Goal: Information Seeking & Learning: Learn about a topic

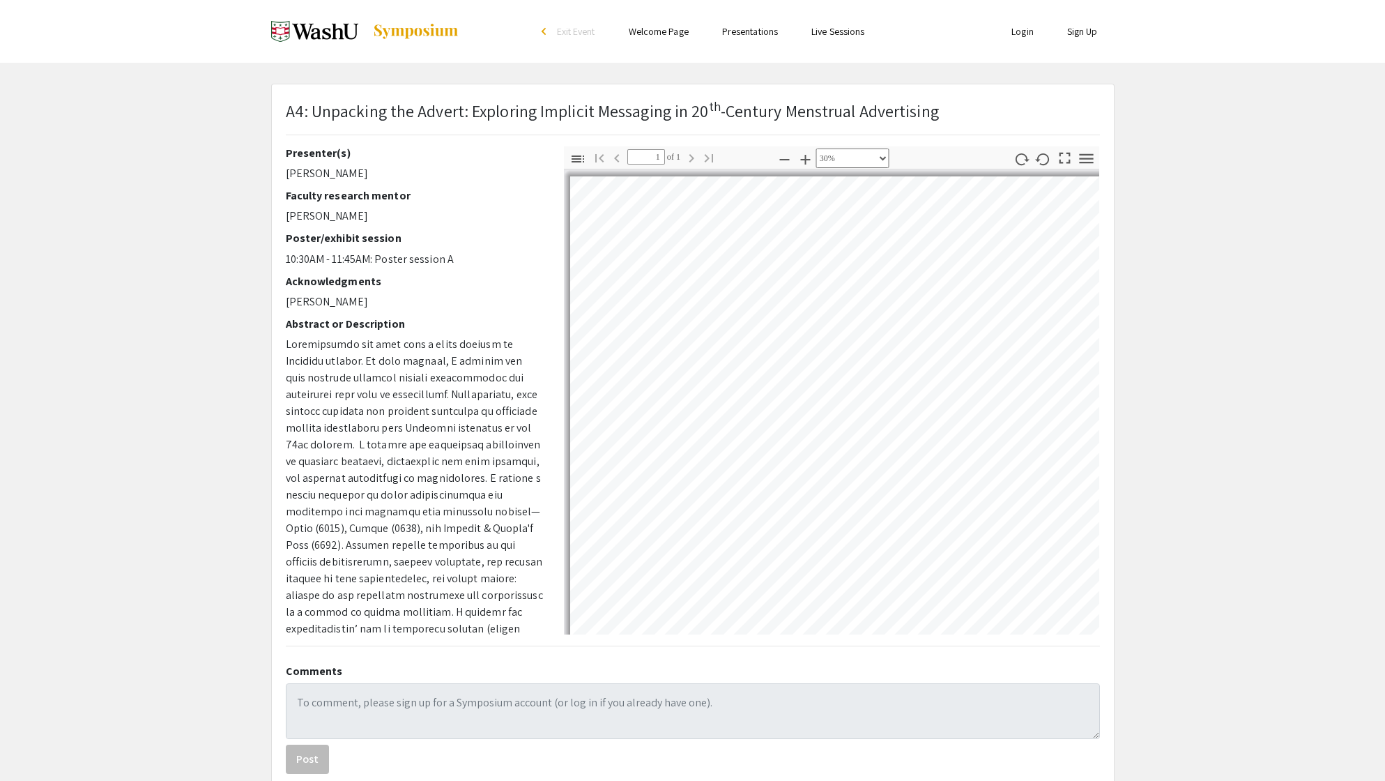
select select "custom"
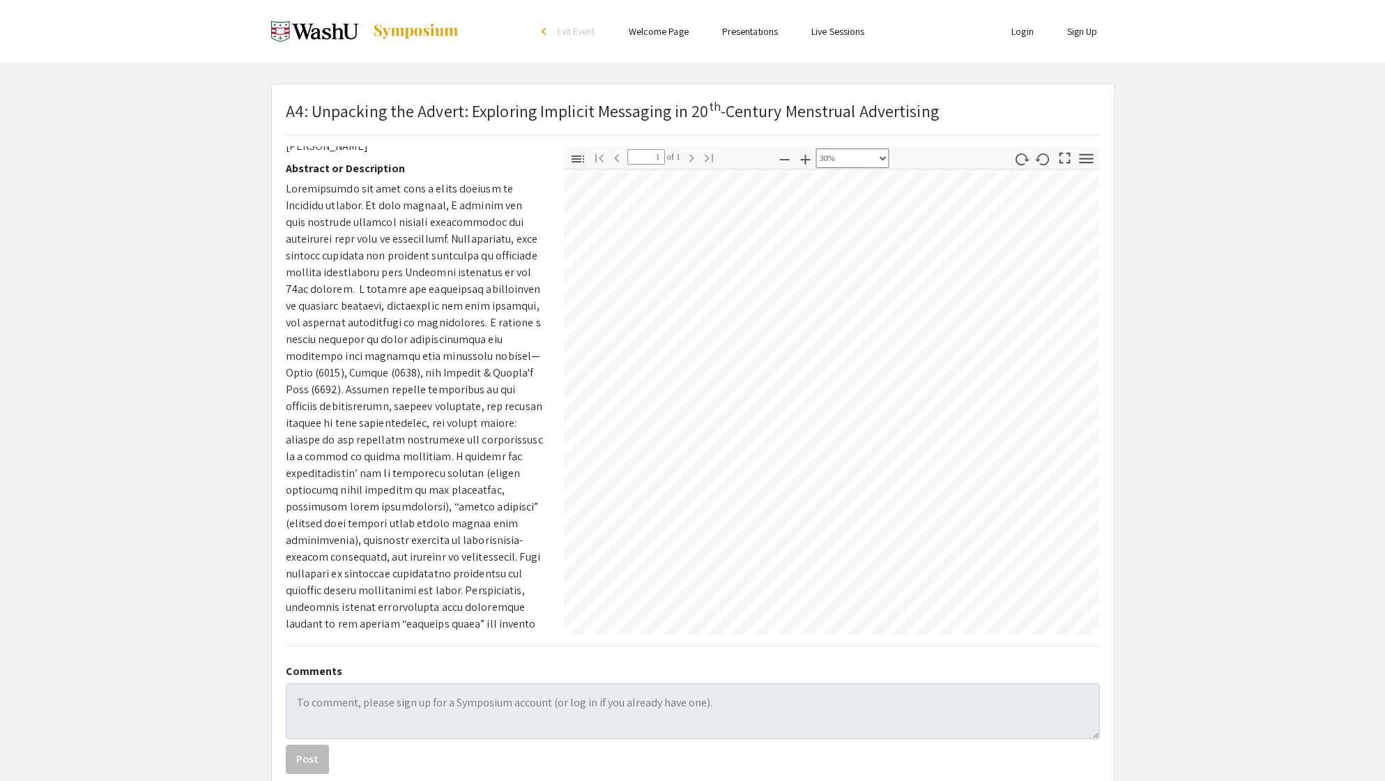
scroll to position [181, 36]
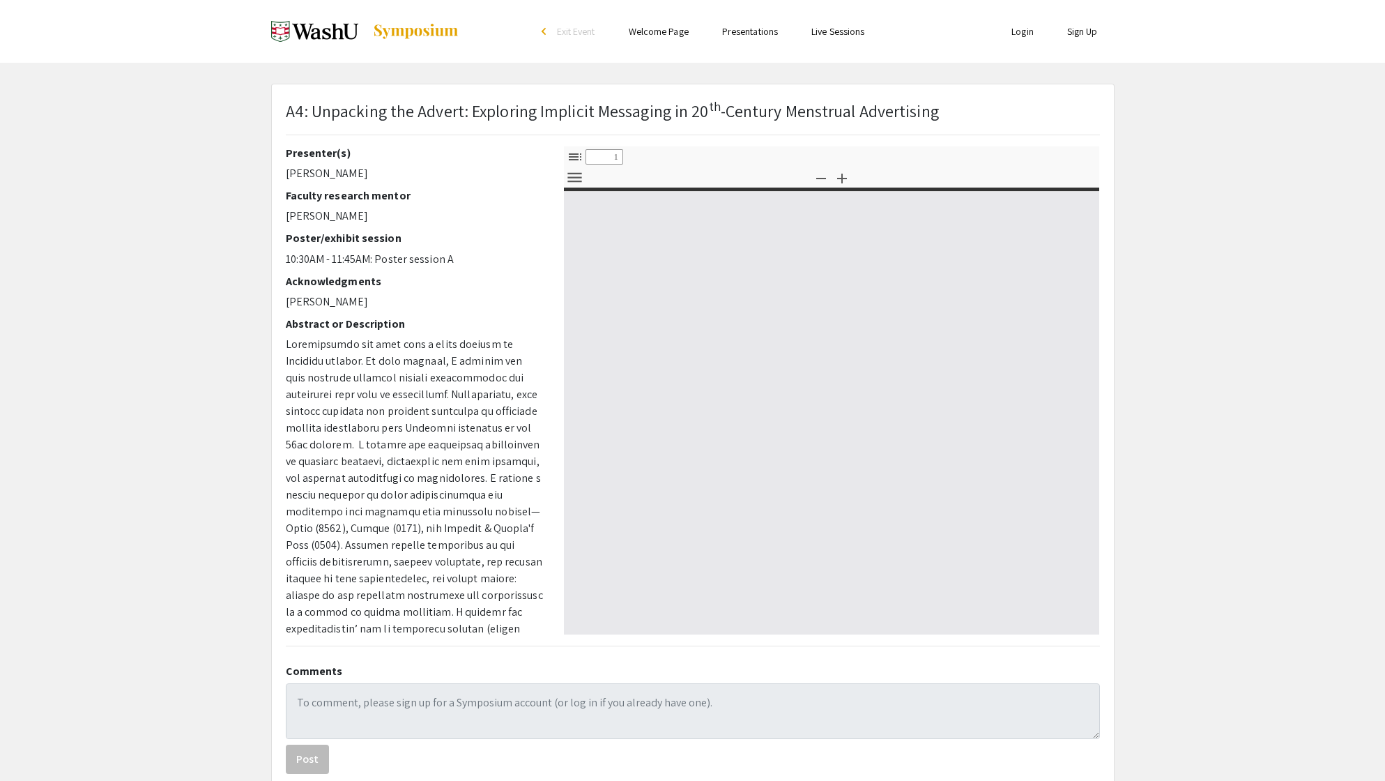
select select "custom"
type input "0"
select select "custom"
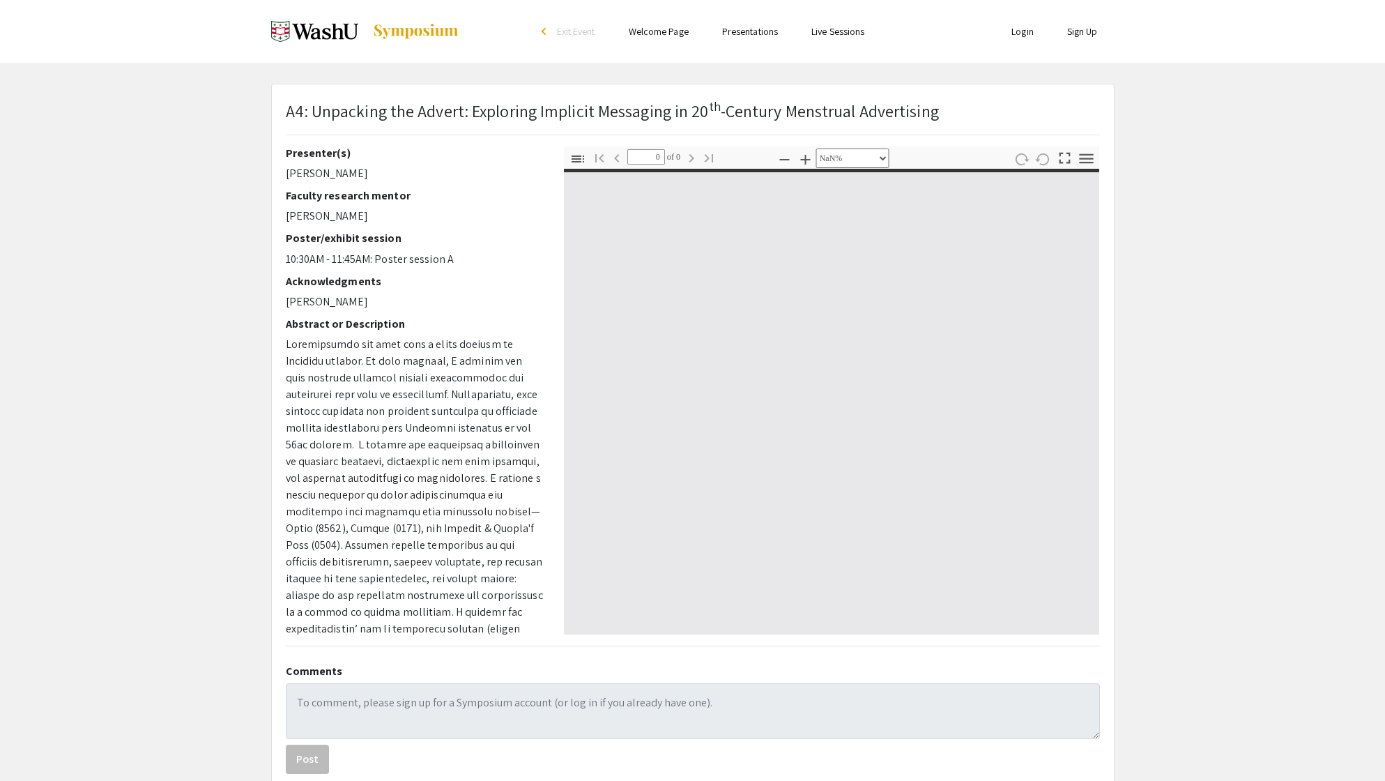
click at [390, 504] on p at bounding box center [414, 645] width 257 height 619
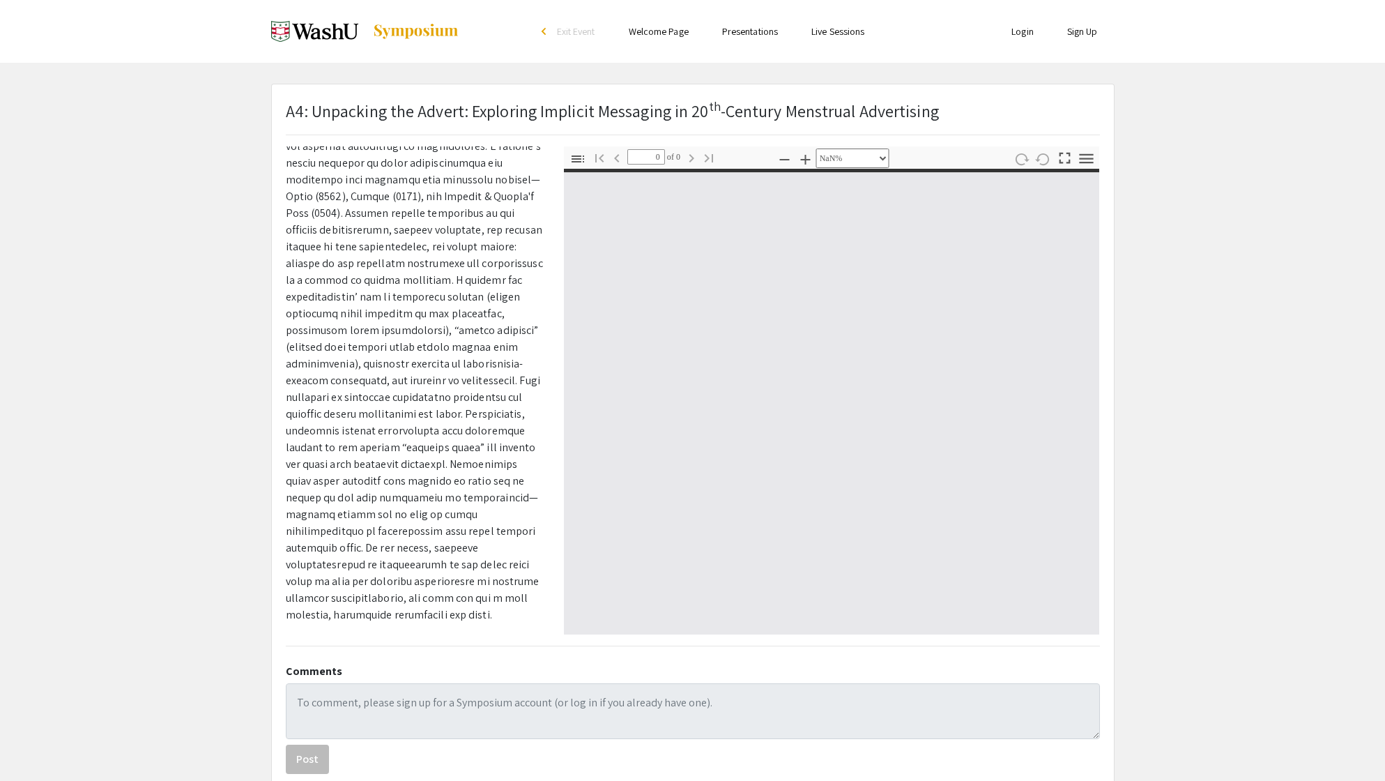
scroll to position [331, 0]
click at [677, 463] on div at bounding box center [832, 402] width 536 height 466
drag, startPoint x: 677, startPoint y: 463, endPoint x: 676, endPoint y: 498, distance: 34.2
click at [676, 498] on div at bounding box center [832, 402] width 536 height 466
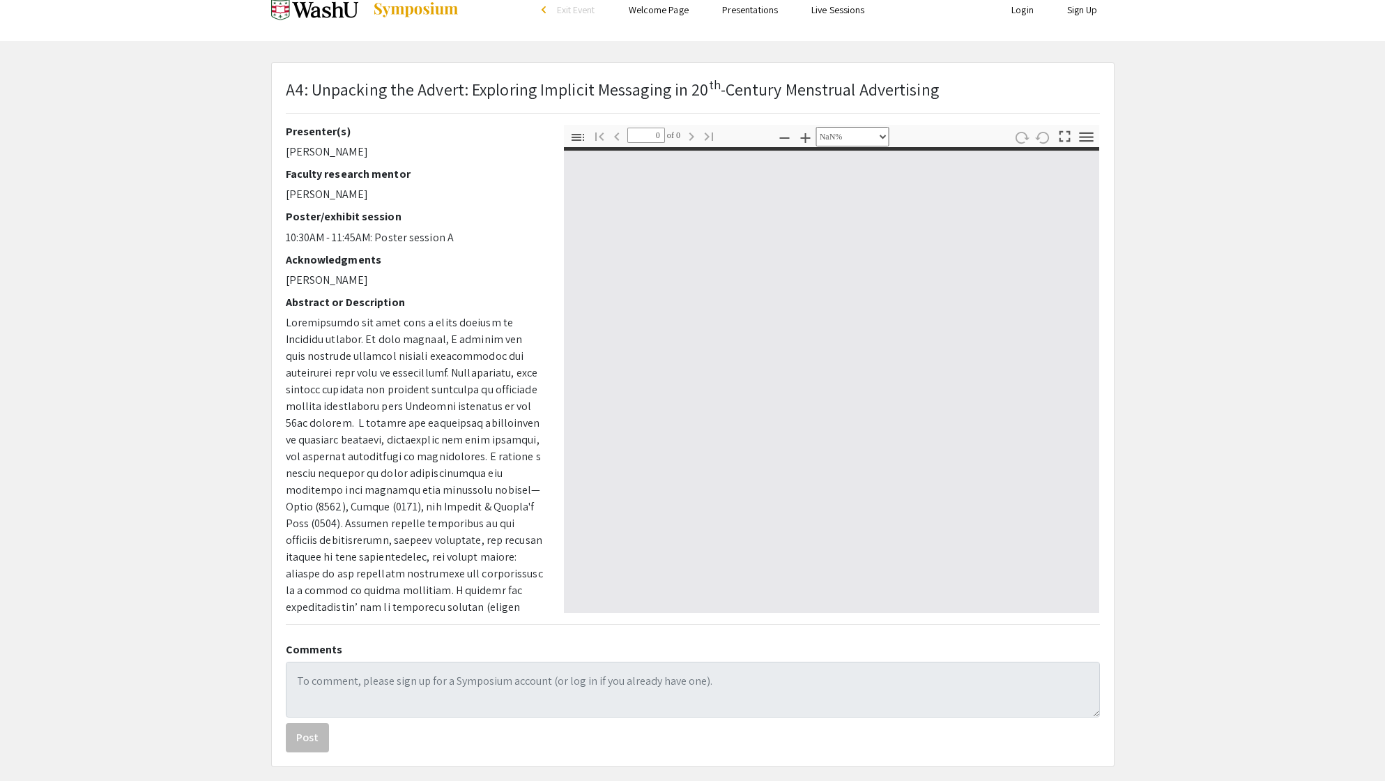
scroll to position [22, 0]
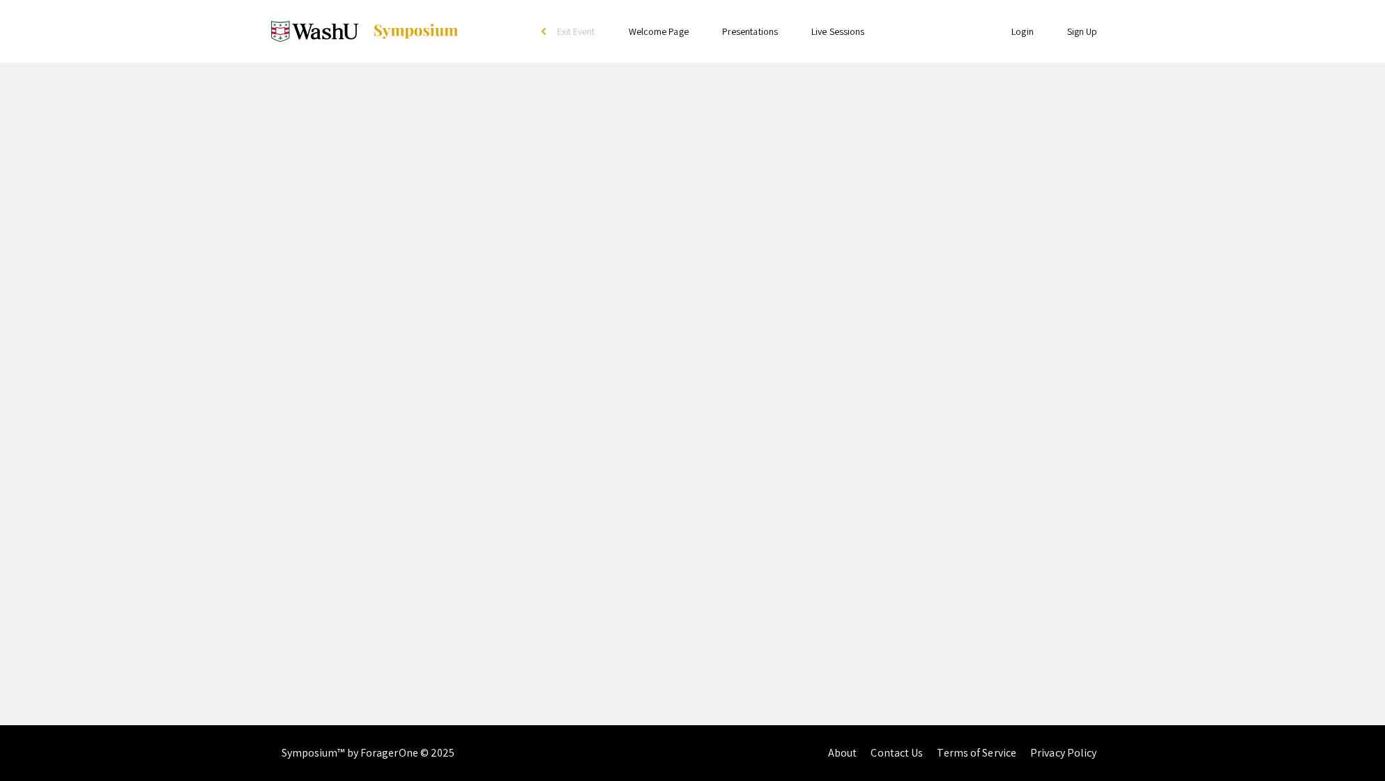
select select "custom"
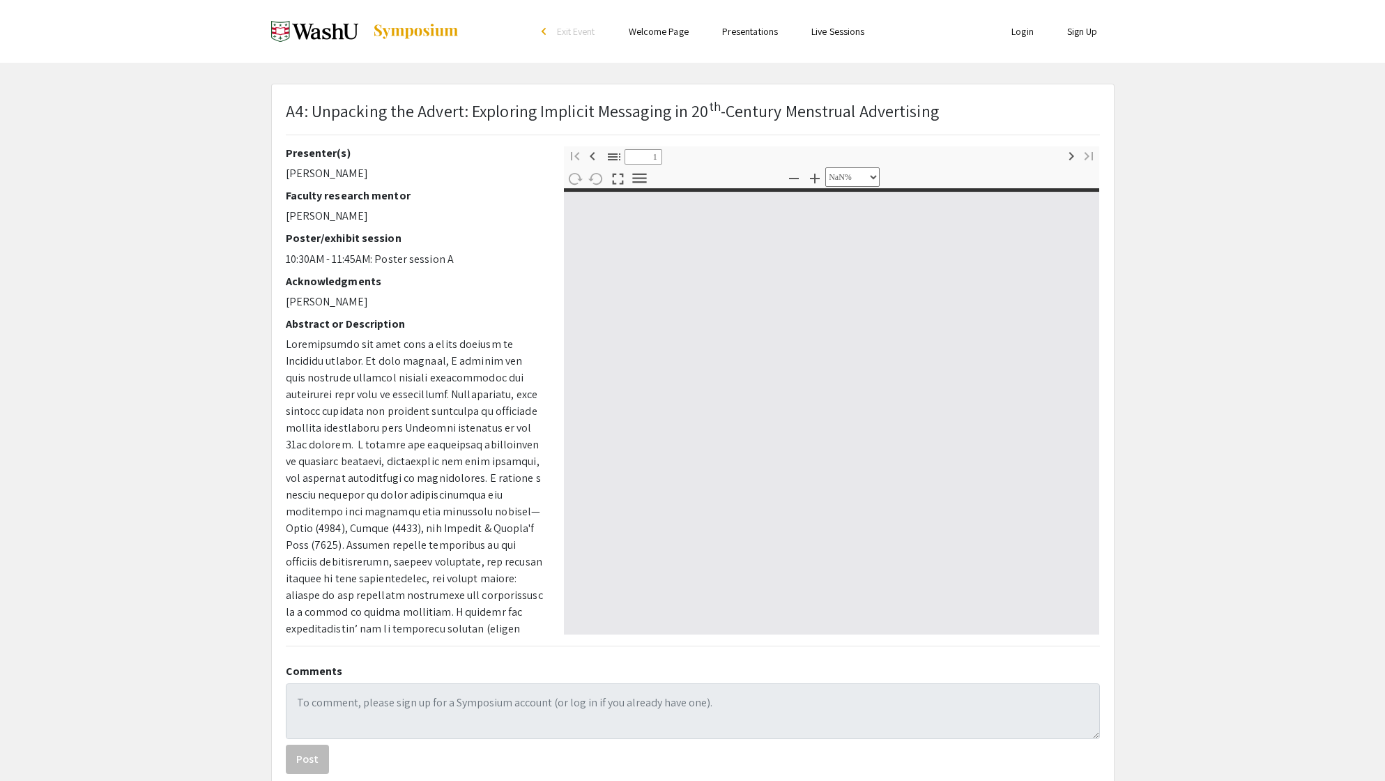
type input "0"
select select "custom"
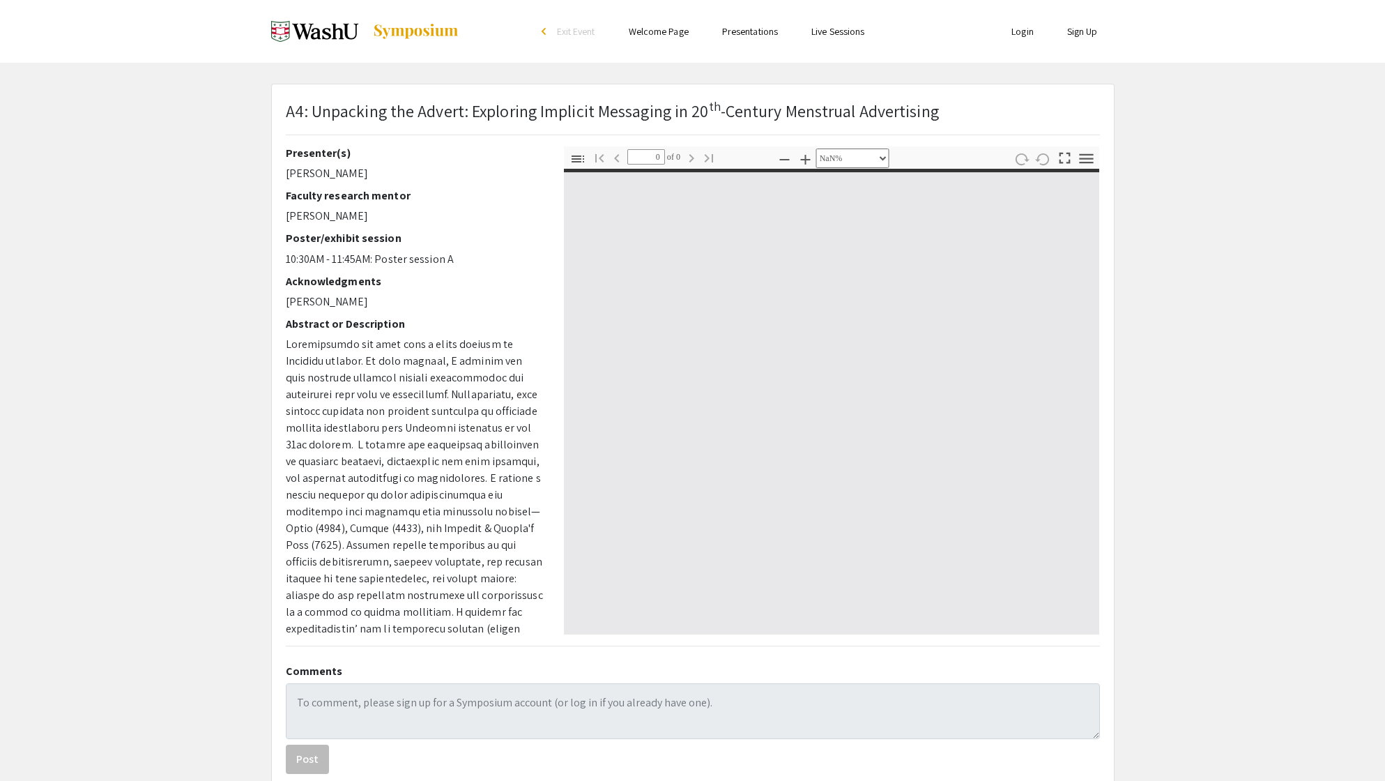
drag, startPoint x: 804, startPoint y: 261, endPoint x: 815, endPoint y: 312, distance: 51.9
click at [814, 310] on div at bounding box center [832, 402] width 536 height 466
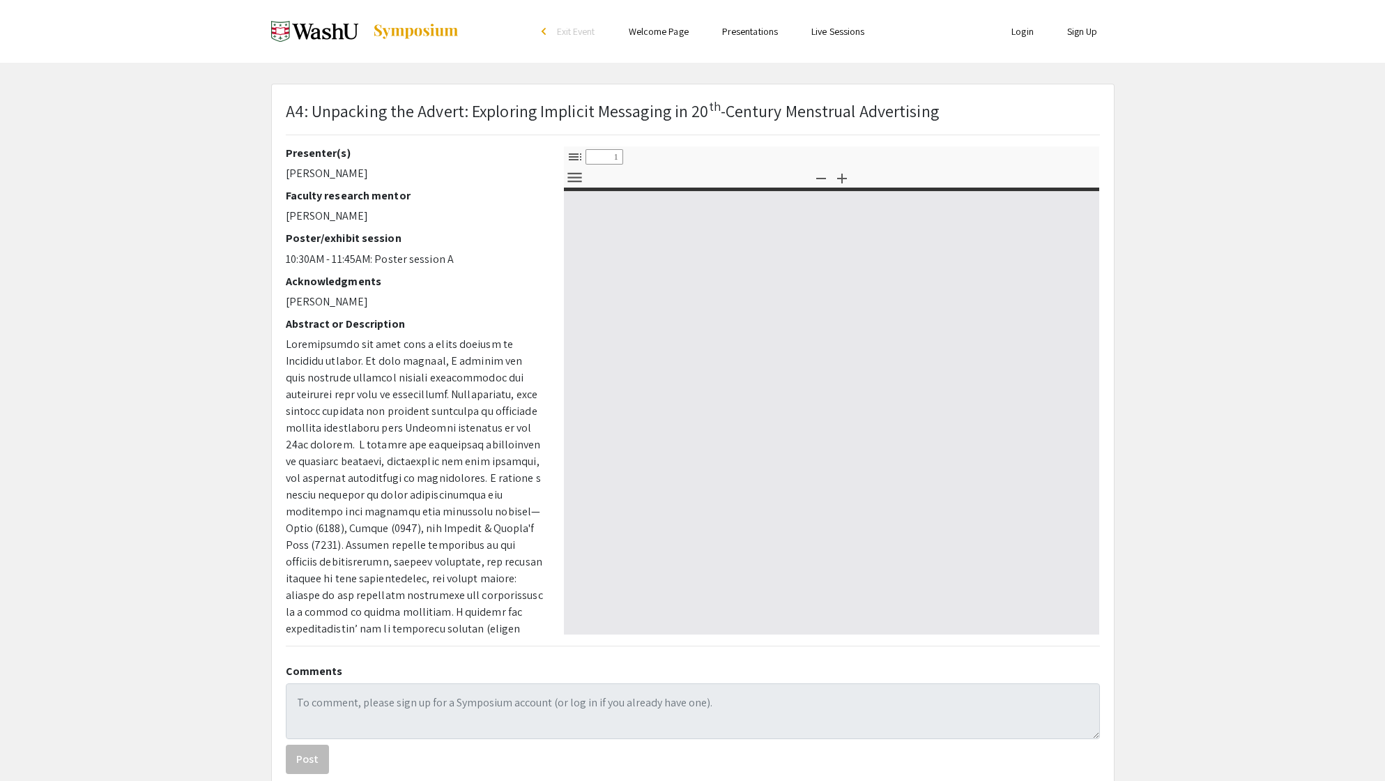
select select "custom"
type input "0"
select select "custom"
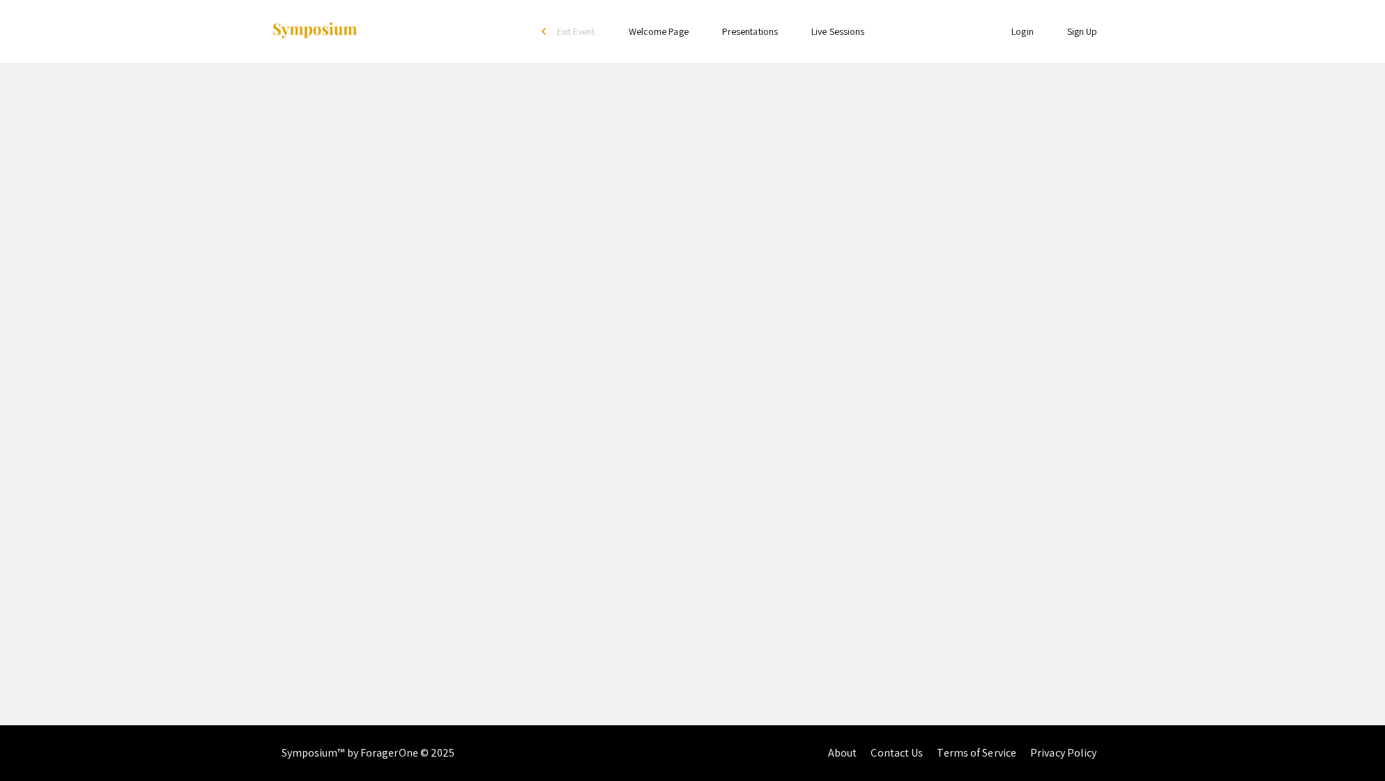
select select "custom"
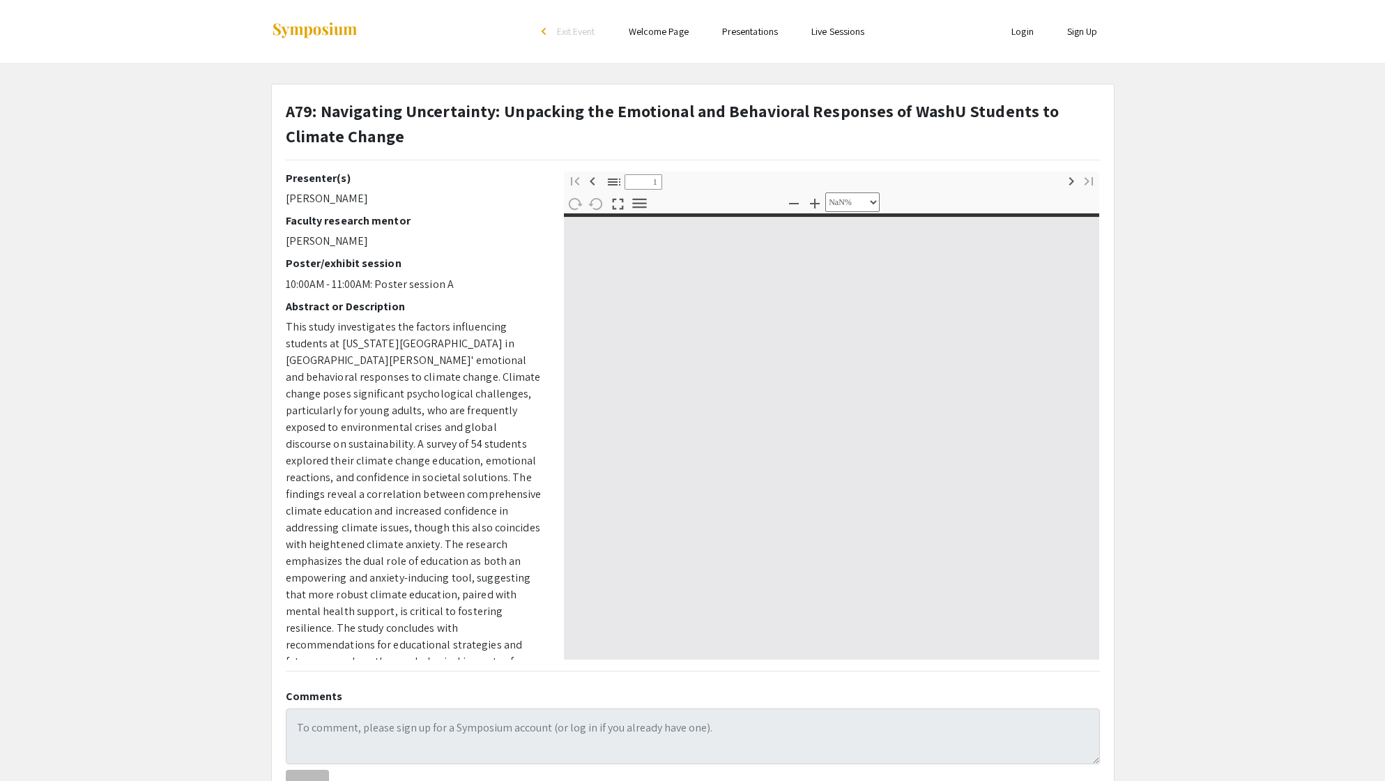
type input "0"
select select "custom"
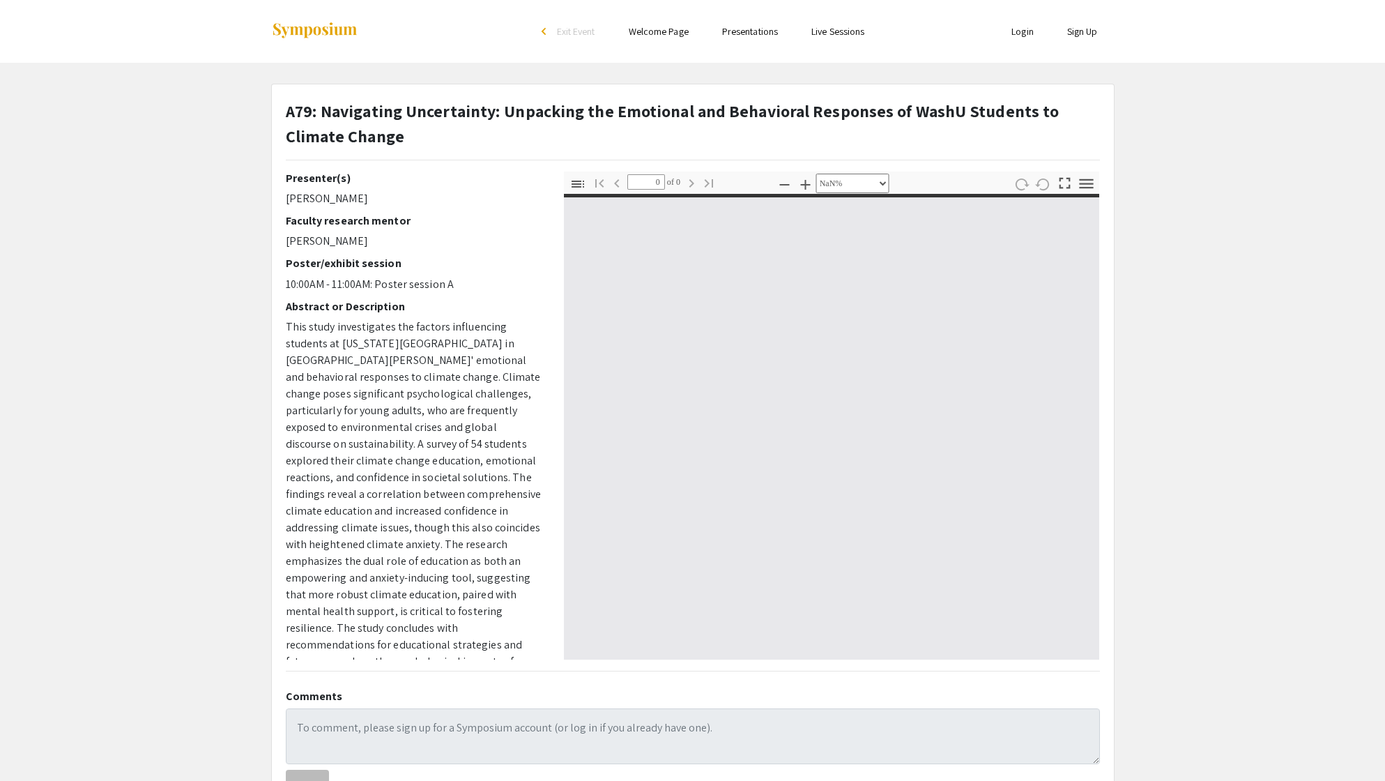
scroll to position [25, 0]
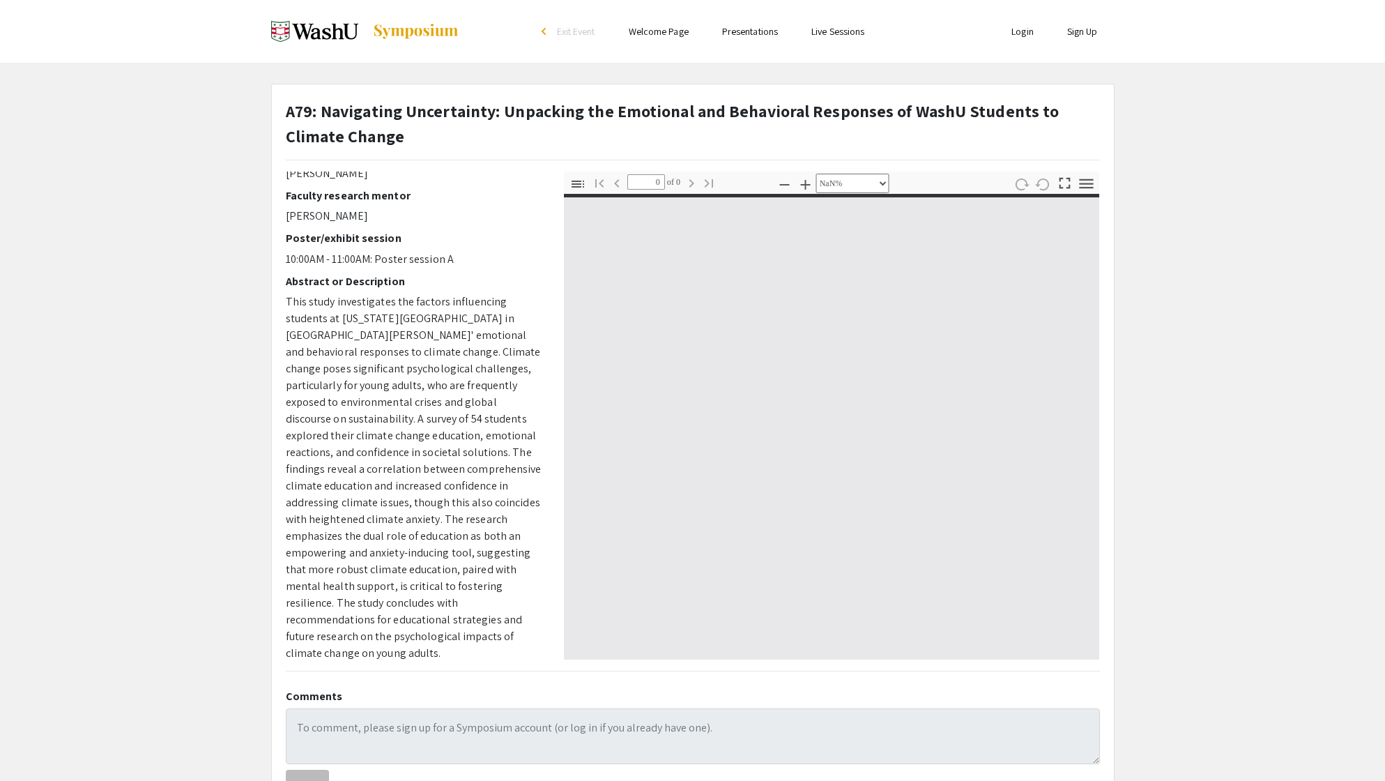
type input "1"
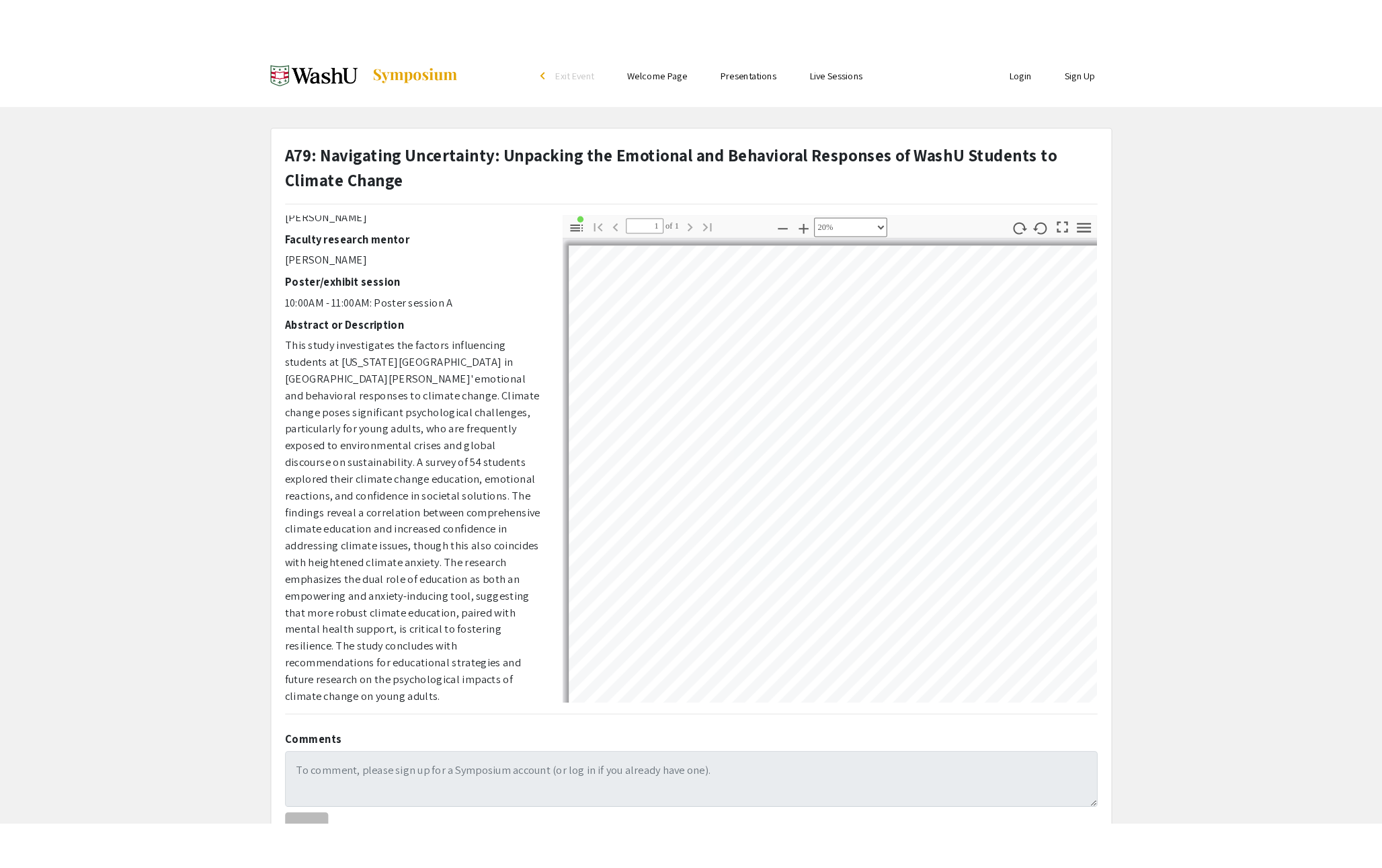
scroll to position [29, 70]
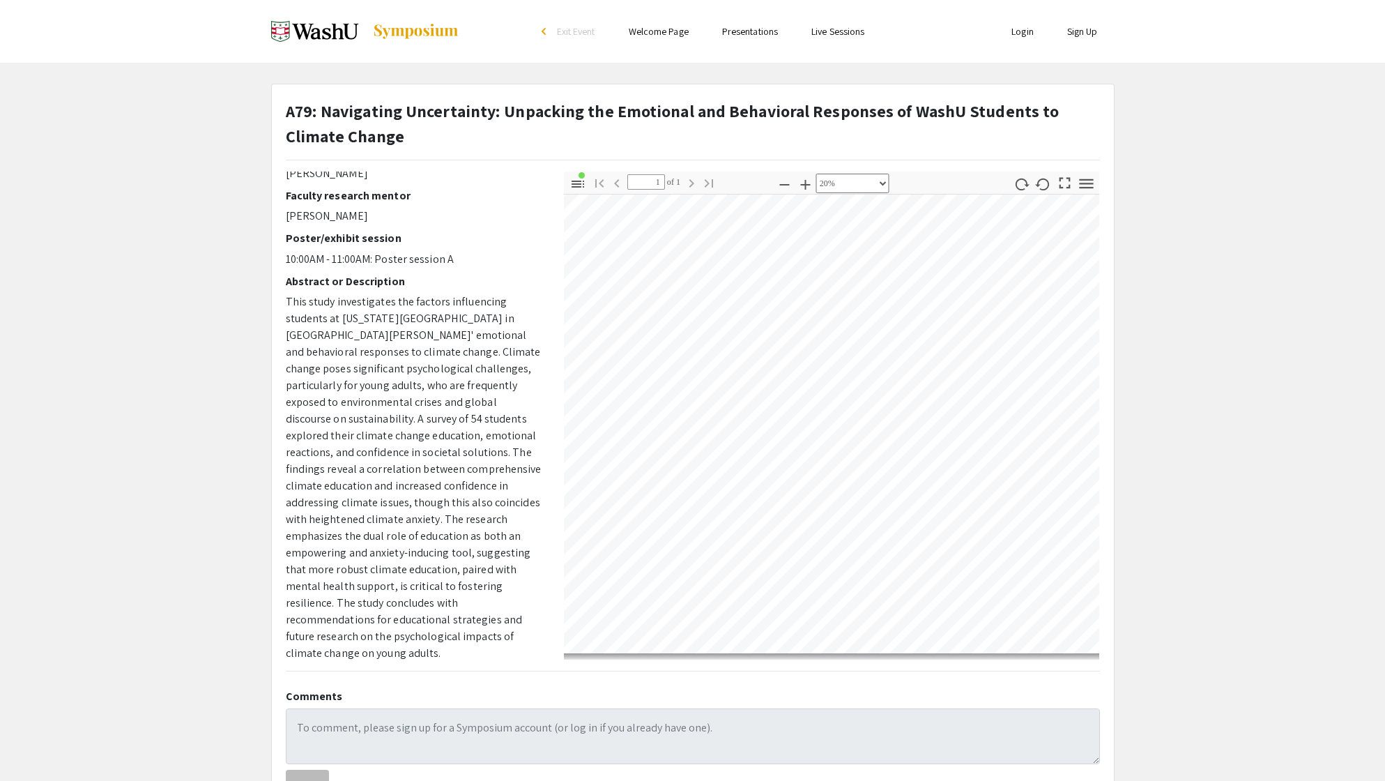
click at [1058, 185] on icon "button" at bounding box center [1064, 183] width 19 height 19
select select "page-fit"
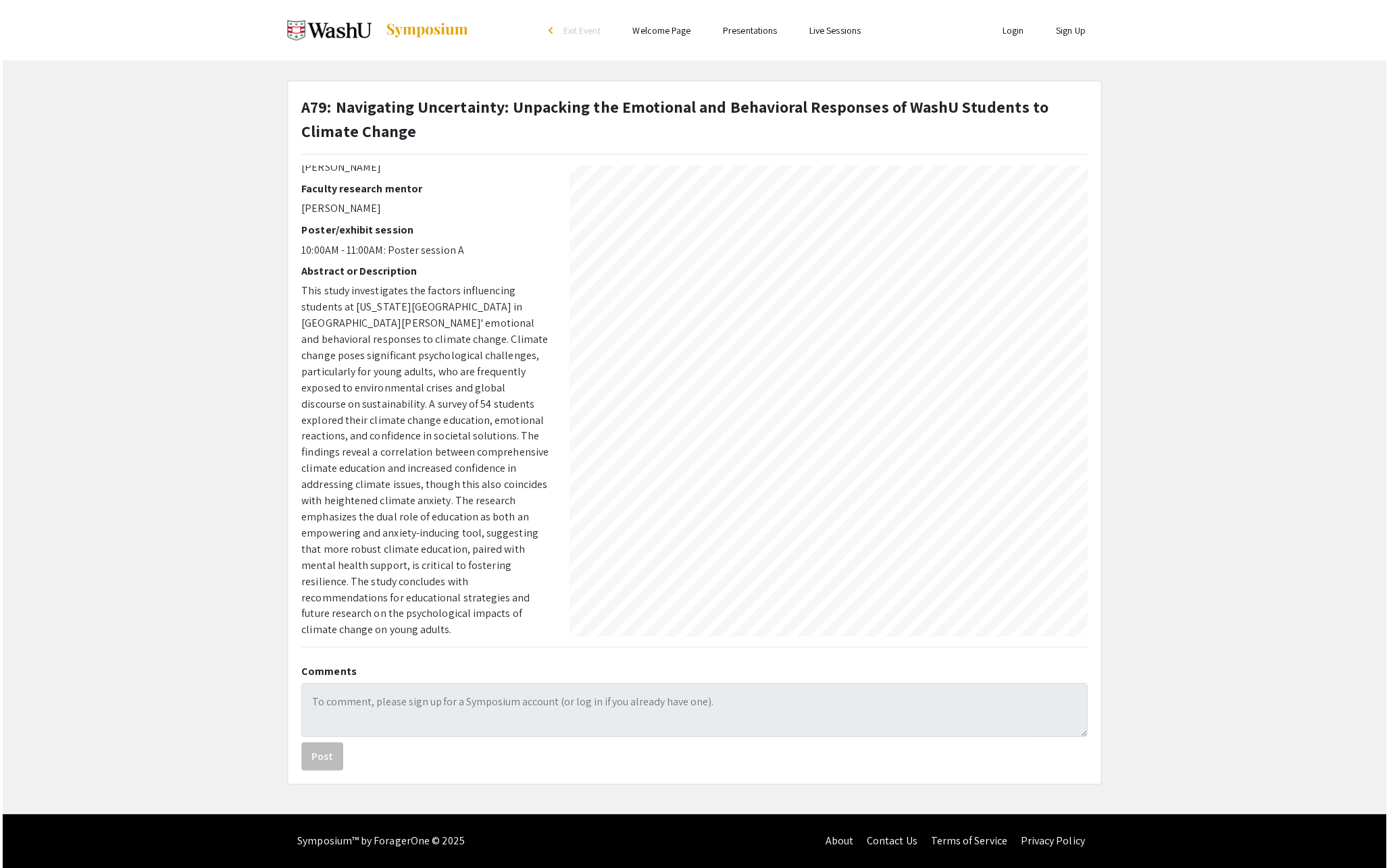
scroll to position [868, 0]
